Goal: Information Seeking & Learning: Learn about a topic

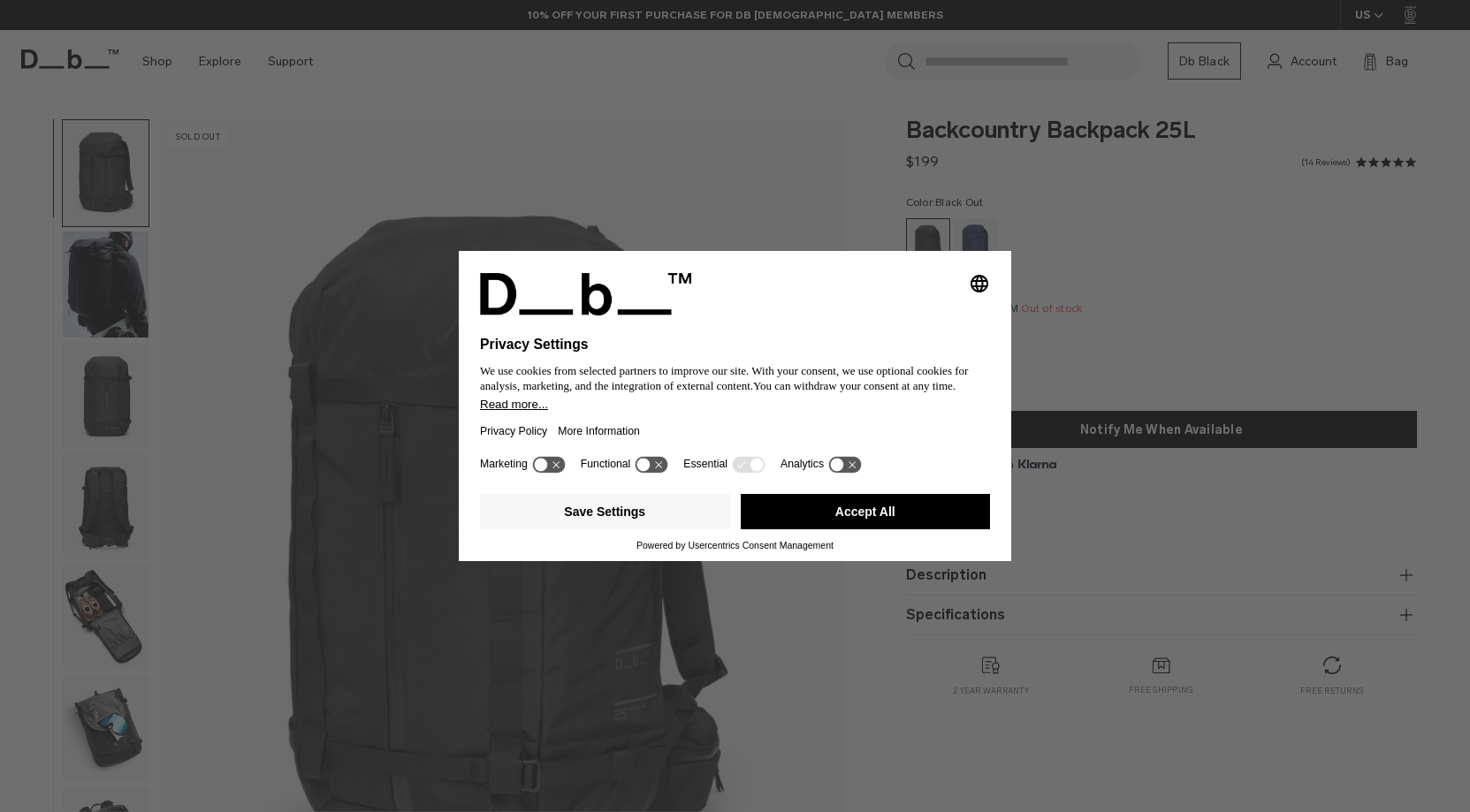
click at [94, 599] on div "Selecting an option will immediately change the language Privacy Settings We us…" at bounding box center [735, 406] width 1470 height 812
click at [858, 523] on button "Accept All" at bounding box center [866, 512] width 250 height 35
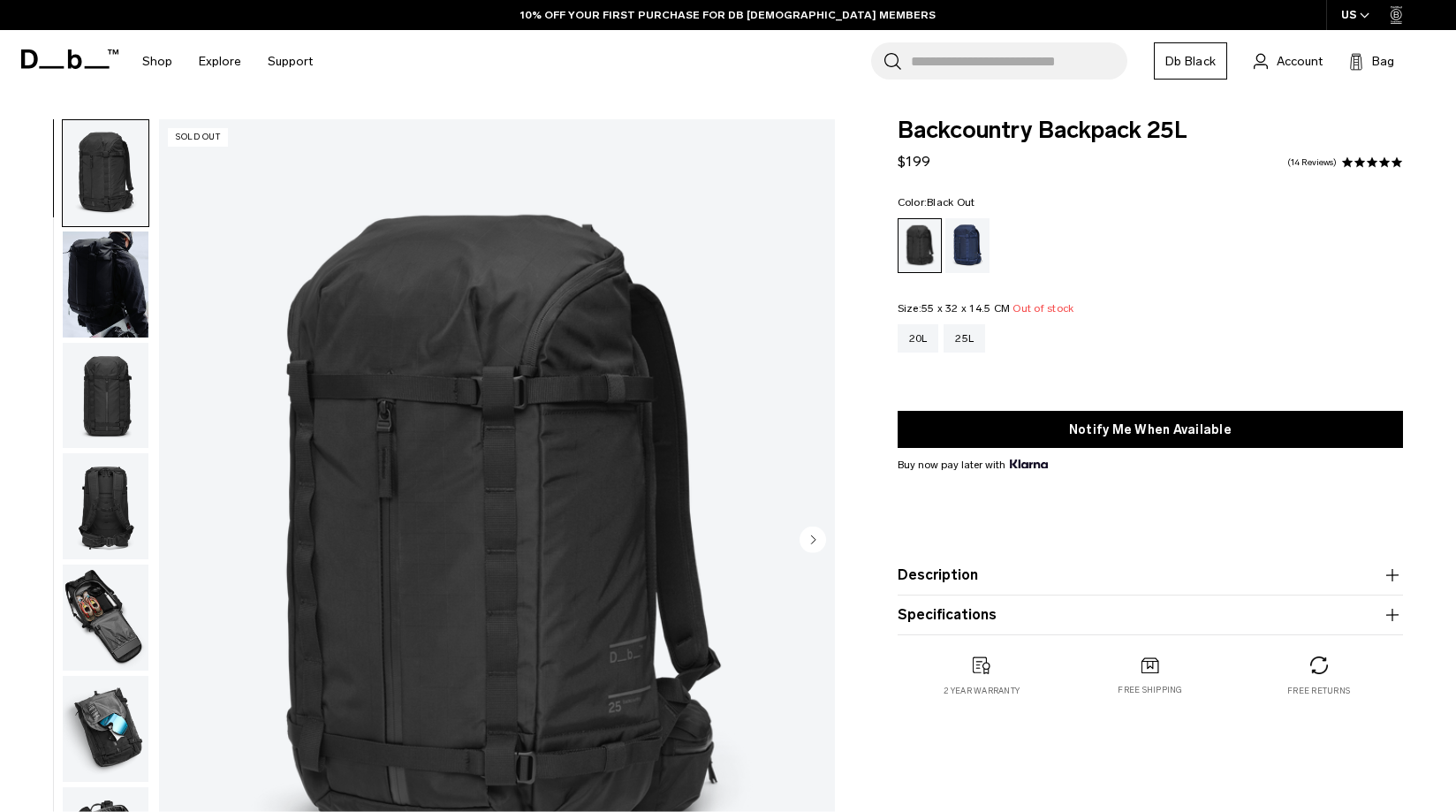
click at [108, 607] on img "button" at bounding box center [105, 617] width 86 height 106
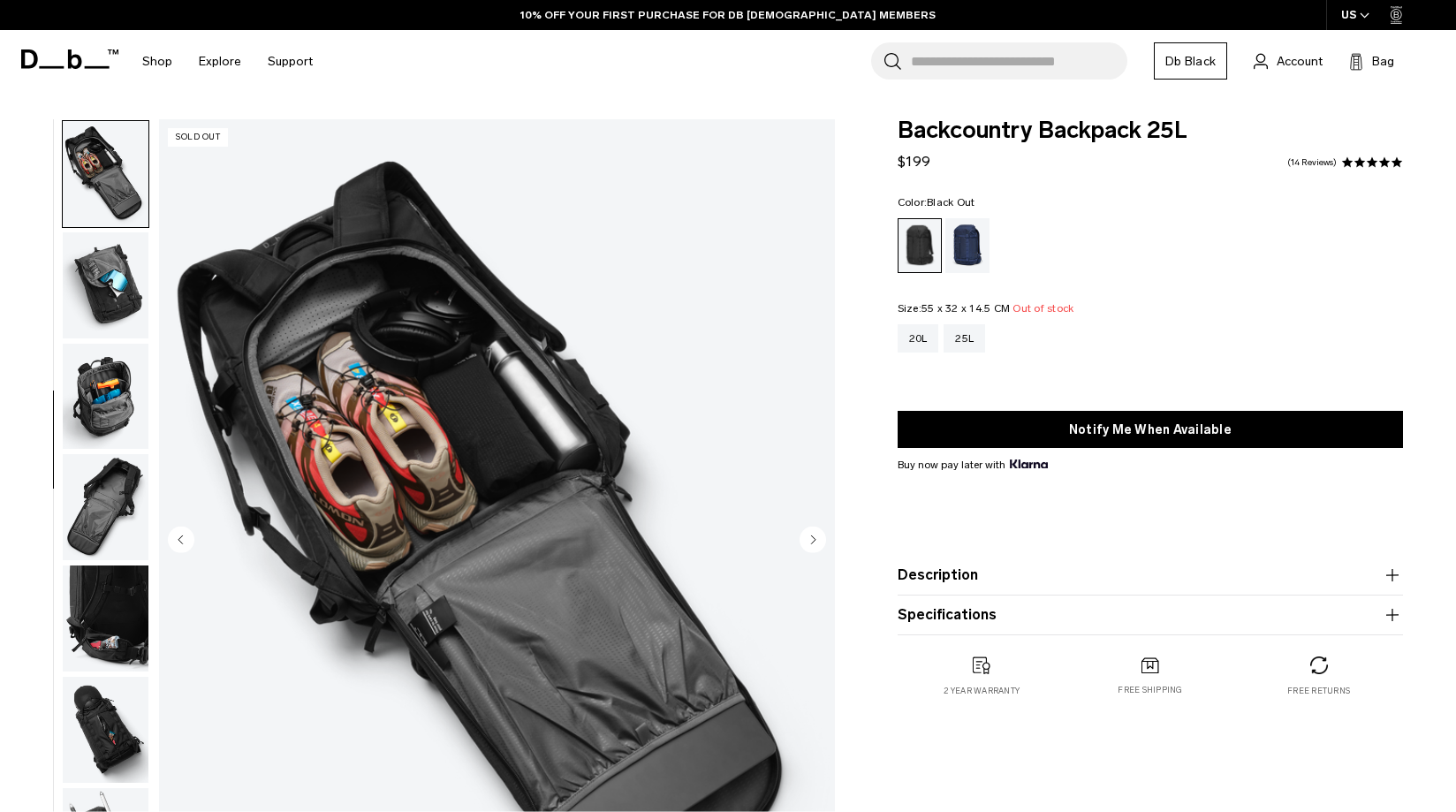
scroll to position [444, 0]
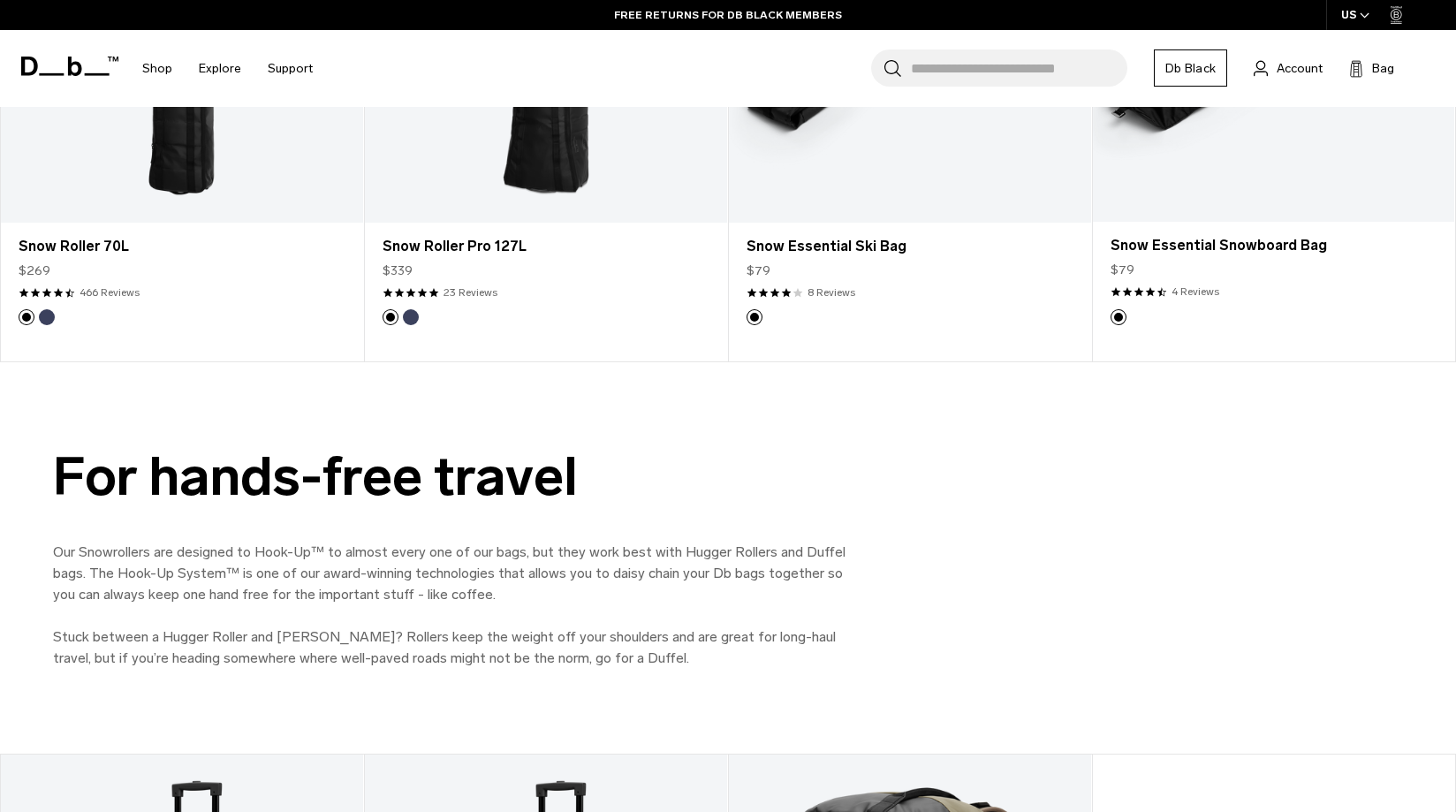
scroll to position [1596, 0]
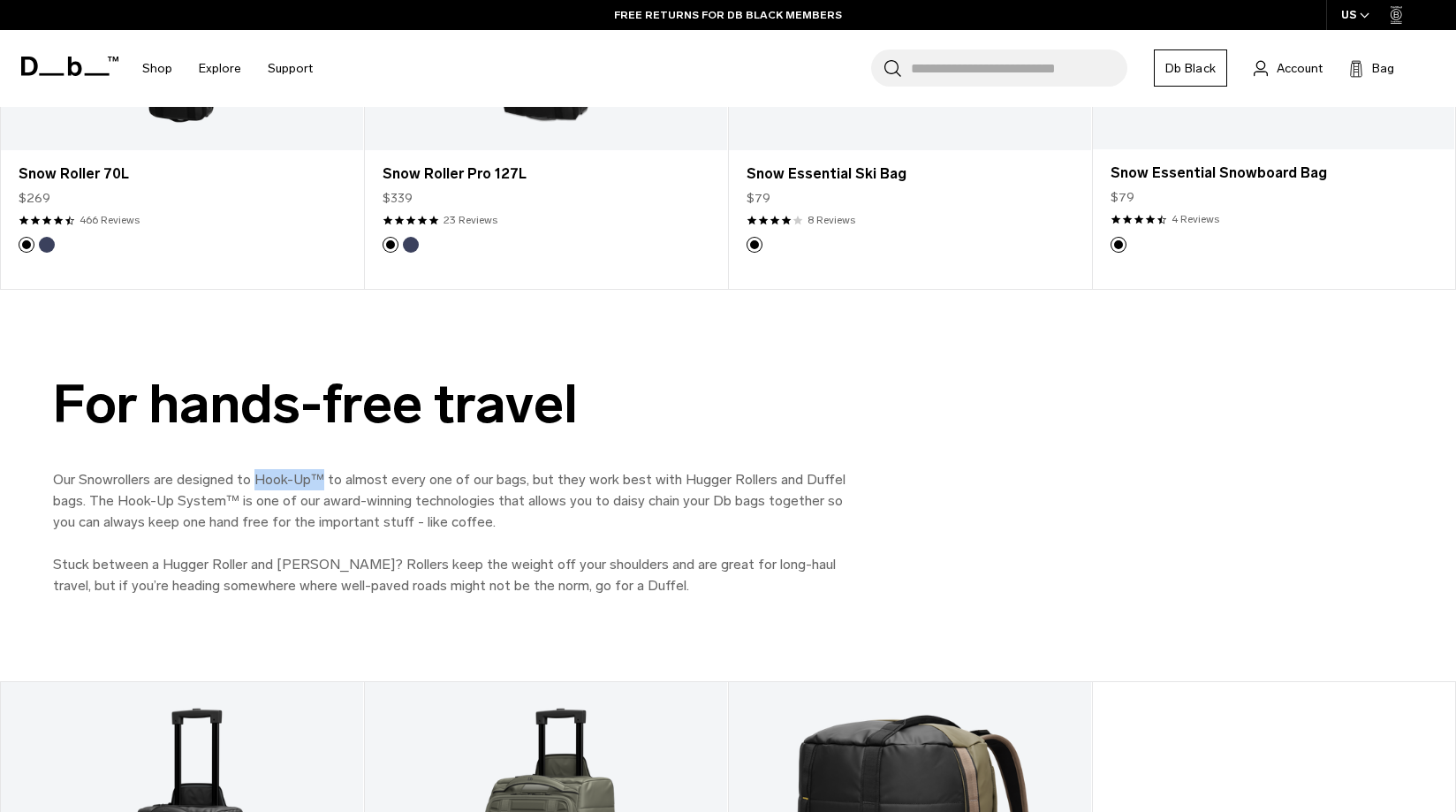
drag, startPoint x: 326, startPoint y: 478, endPoint x: 257, endPoint y: 483, distance: 69.2
click at [257, 483] on p "Our Snowrollers are designed to Hook-Up™ to almost every one of our bags, but t…" at bounding box center [450, 501] width 795 height 64
copy p "Hook-Up™"
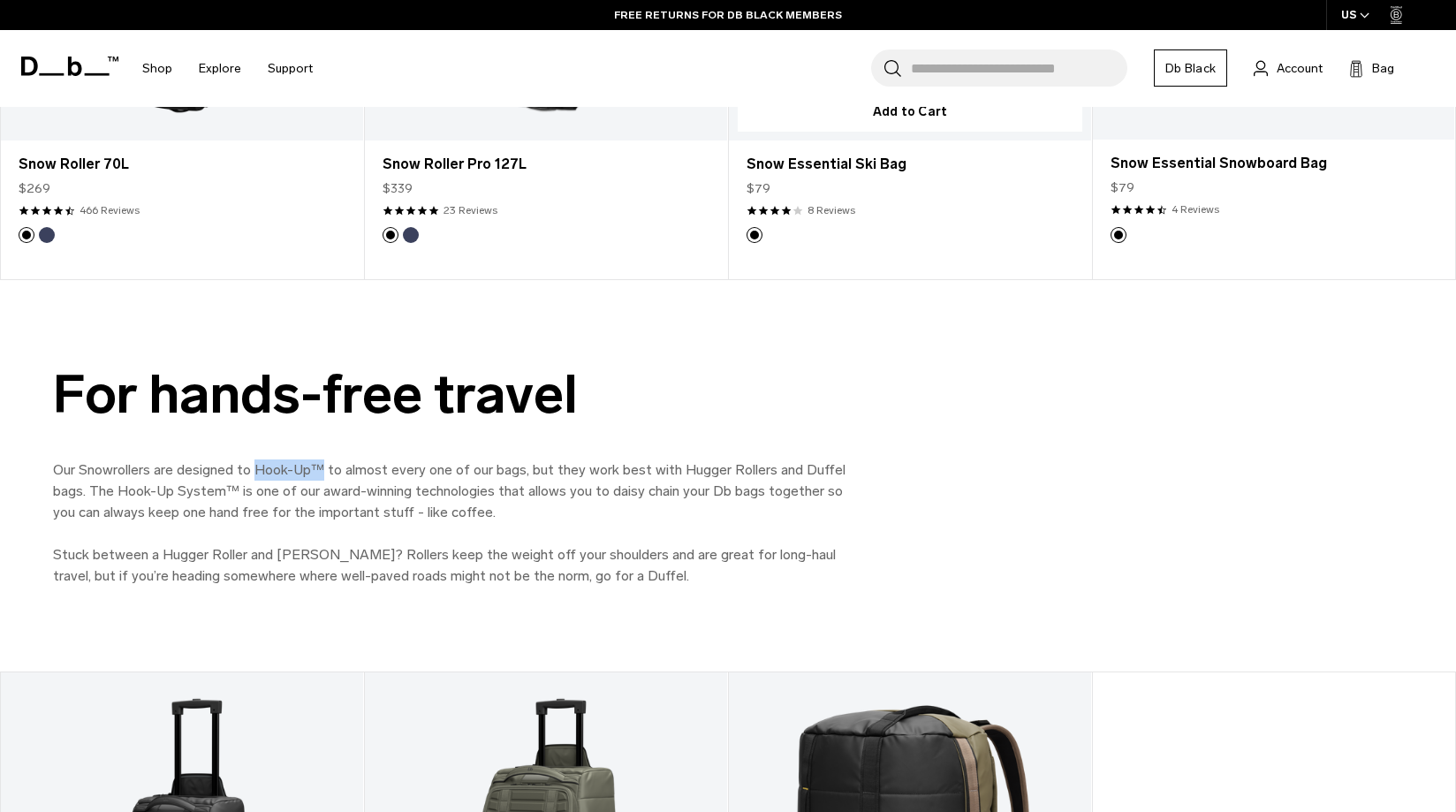
scroll to position [1889, 0]
